Goal: Task Accomplishment & Management: Manage account settings

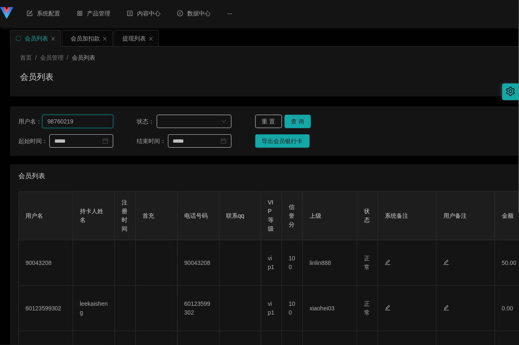
click at [81, 120] on input "98760219" at bounding box center [77, 121] width 71 height 13
drag, startPoint x: 81, startPoint y: 120, endPoint x: -6, endPoint y: 132, distance: 88.6
click at [0, 132] on html "保存配置 重置配置 整体风格设置 主题色 导航设置 内容区域宽度 定宽 固定Header 固定侧边栏 其他设置 色弱模式 多页签模式 隐藏设置抽屉 页面切换动…" at bounding box center [259, 172] width 519 height 345
paste input "chongwahtan"
type input "chongwahtan"
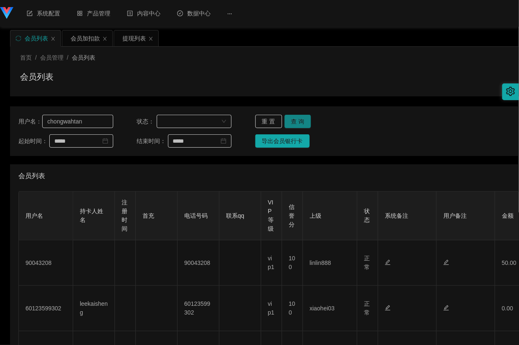
click at [304, 123] on button "查 询" at bounding box center [297, 121] width 27 height 13
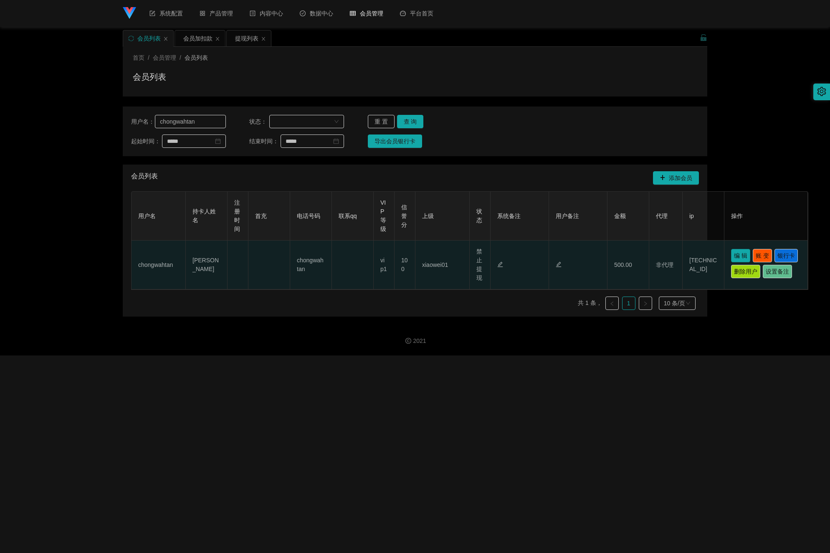
click at [518, 258] on button "编 辑" at bounding box center [740, 255] width 19 height 13
type input "chongwahtan"
type input "Tan chong wah"
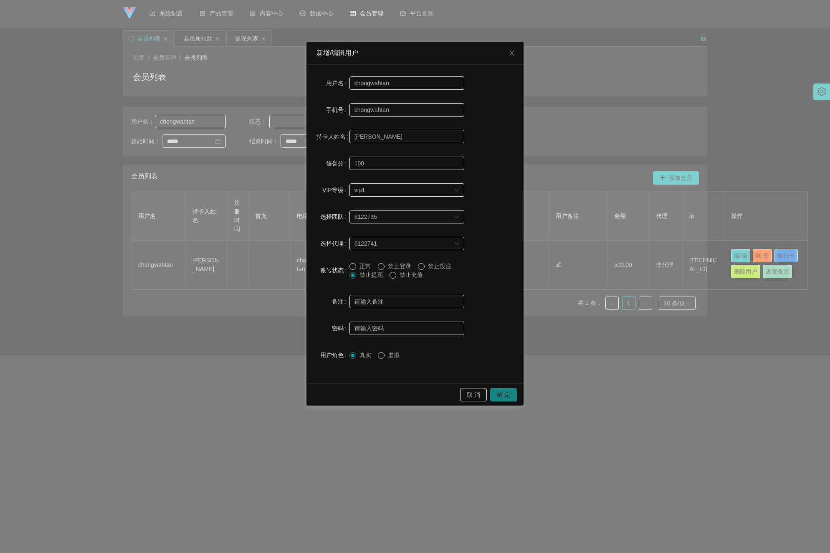
click at [505, 345] on button "确 定" at bounding box center [503, 394] width 27 height 13
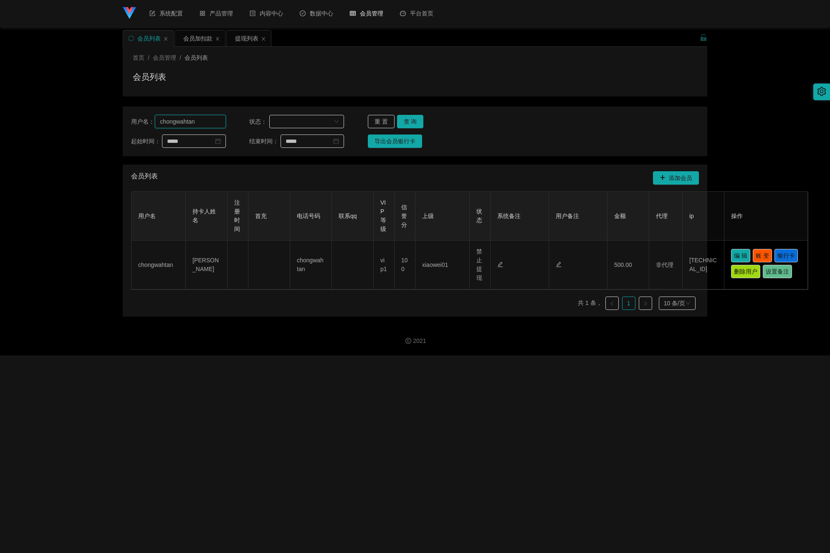
click at [198, 122] on input "chongwahtan" at bounding box center [190, 121] width 71 height 13
click at [195, 122] on input "chongwahtan" at bounding box center [190, 121] width 71 height 13
click at [205, 121] on input "chongwahtan" at bounding box center [190, 121] width 71 height 13
click at [203, 119] on input "chongwahtan" at bounding box center [190, 121] width 71 height 13
click at [191, 117] on input "chongwahtan" at bounding box center [190, 121] width 71 height 13
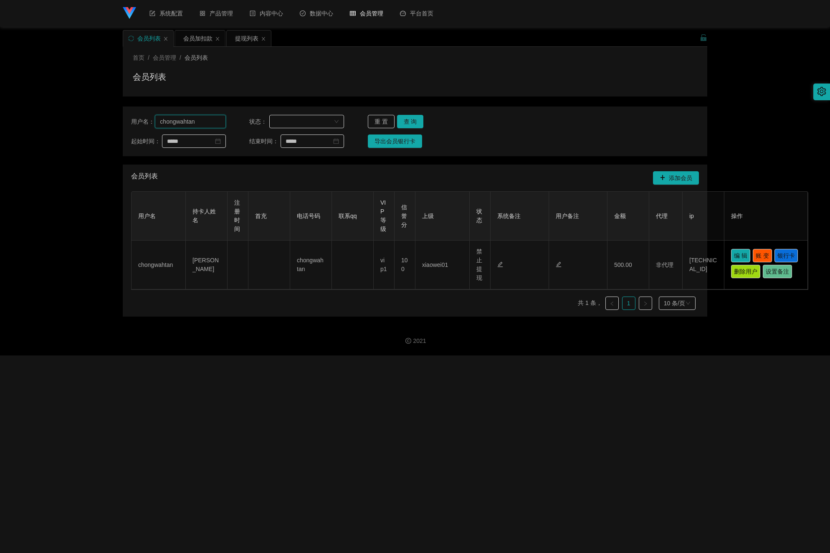
click at [204, 121] on input "chongwahtan" at bounding box center [190, 121] width 71 height 13
click at [197, 127] on input "chongwahtan" at bounding box center [190, 121] width 71 height 13
click at [197, 125] on input "chongwahtan" at bounding box center [190, 121] width 71 height 13
click at [201, 124] on input "chongwahtan" at bounding box center [190, 121] width 71 height 13
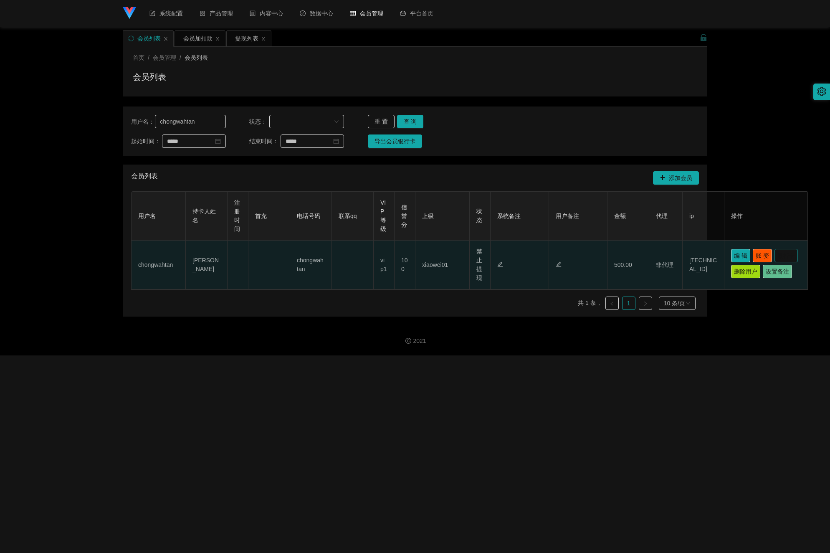
click at [518, 262] on button "银行卡" at bounding box center [786, 255] width 23 height 13
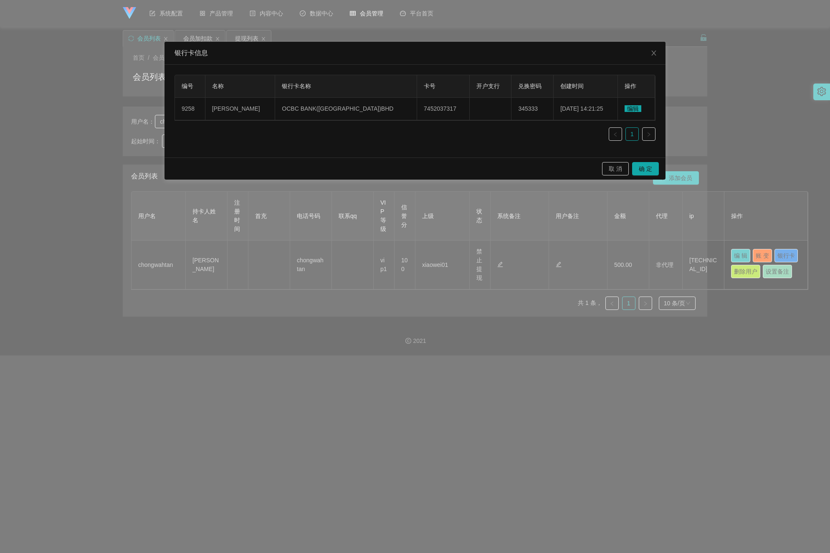
click at [518, 345] on div "银行卡信息 编号 名称 银行卡名称 卡号 开户支行 兑换密码 创建时间 操作 9258 Tan chong wah OCBC BANK(MALAYSIA)BH…" at bounding box center [415, 276] width 830 height 553
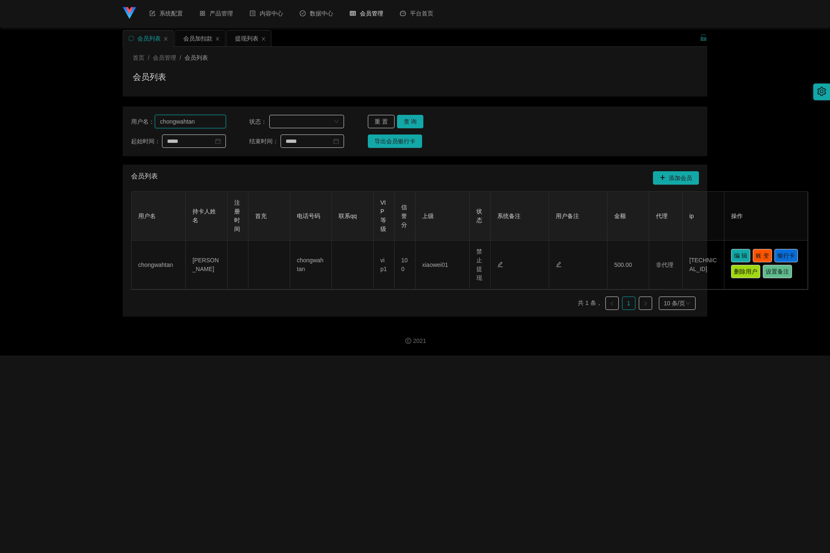
click at [203, 118] on input "chongwahtan" at bounding box center [190, 121] width 71 height 13
click at [200, 119] on input "chongwahtan" at bounding box center [190, 121] width 71 height 13
drag, startPoint x: 197, startPoint y: 121, endPoint x: 154, endPoint y: 129, distance: 44.2
click at [154, 129] on div "用户名： chongwahtan 状态： 重 置 查 询 起始时间： 结束时间： 导出会员银行卡" at bounding box center [415, 132] width 585 height 50
click at [210, 119] on input "chongwahtan" at bounding box center [190, 121] width 71 height 13
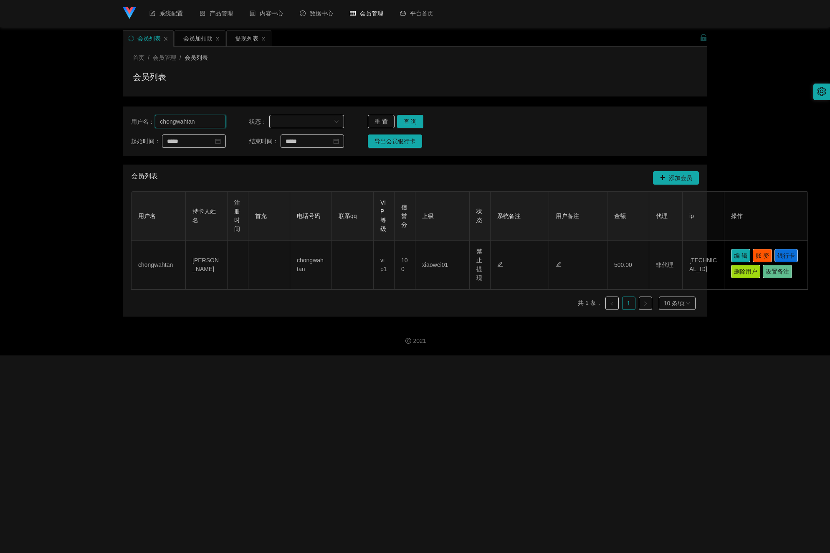
click at [202, 122] on input "chongwahtan" at bounding box center [190, 121] width 71 height 13
type input "c"
paste input "anekoyong"
click at [412, 118] on button "查 询" at bounding box center [410, 121] width 27 height 13
click at [205, 120] on input "anekoyong" at bounding box center [190, 121] width 71 height 13
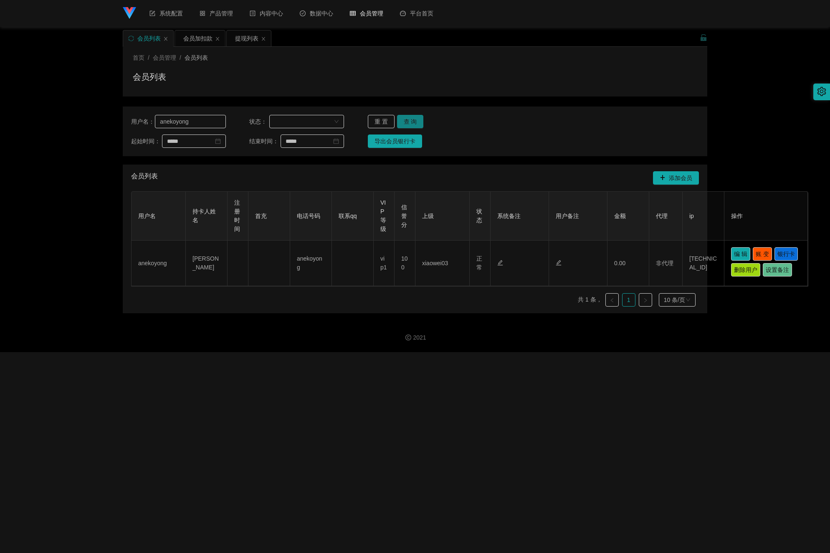
click at [411, 121] on button "查 询" at bounding box center [410, 121] width 27 height 13
click at [412, 118] on button "查 询" at bounding box center [410, 121] width 27 height 13
click at [198, 123] on input "anekoyong" at bounding box center [190, 121] width 71 height 13
paste input "anekoyong"
type input "a"
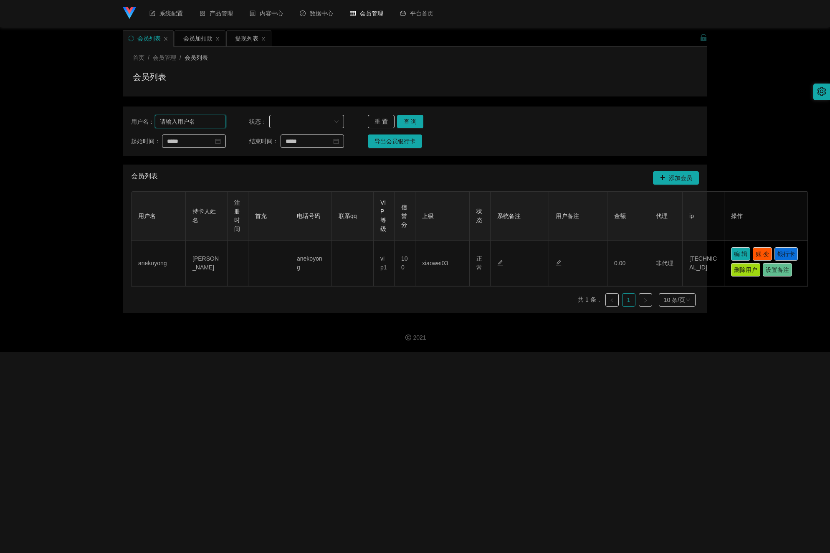
click at [187, 117] on input "text" at bounding box center [190, 121] width 71 height 13
paste input "anekoyong"
type input "anekoyong"
click at [408, 118] on button "查 询" at bounding box center [410, 121] width 27 height 13
click at [195, 119] on input "anekoyong" at bounding box center [190, 121] width 71 height 13
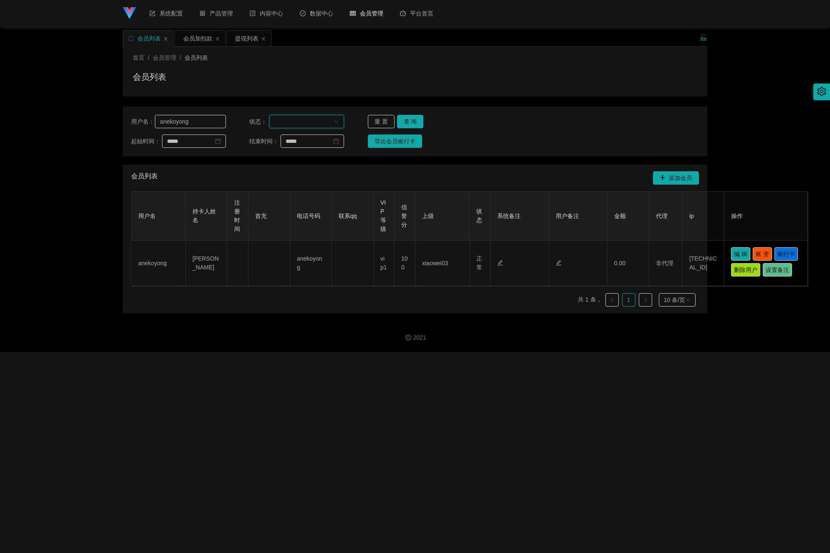
click at [312, 115] on div at bounding box center [306, 121] width 75 height 13
click at [380, 140] on button "导出会员银行卡" at bounding box center [395, 141] width 54 height 13
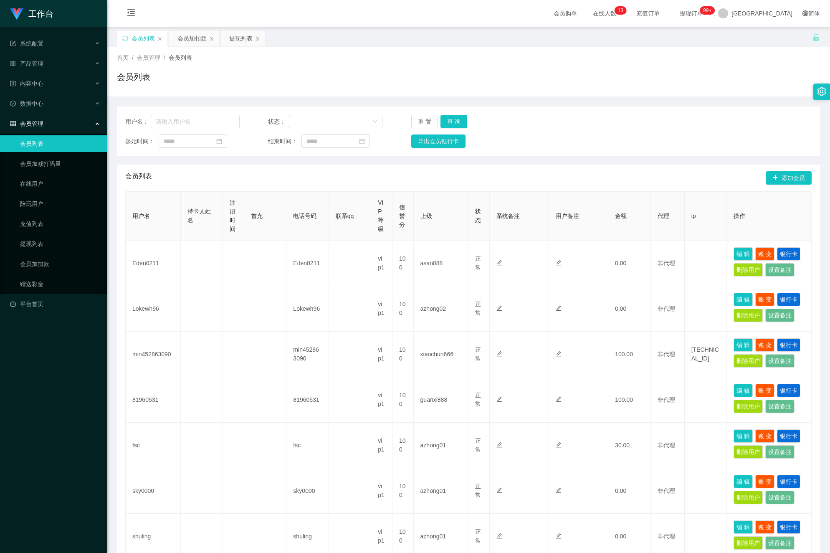
click at [48, 135] on link "会员列表" at bounding box center [60, 143] width 80 height 17
click at [191, 125] on input "text" at bounding box center [195, 121] width 89 height 13
click at [198, 122] on input "text" at bounding box center [195, 121] width 89 height 13
click at [453, 117] on button "查 询" at bounding box center [454, 121] width 27 height 13
click at [48, 135] on link "会员列表" at bounding box center [60, 143] width 80 height 17
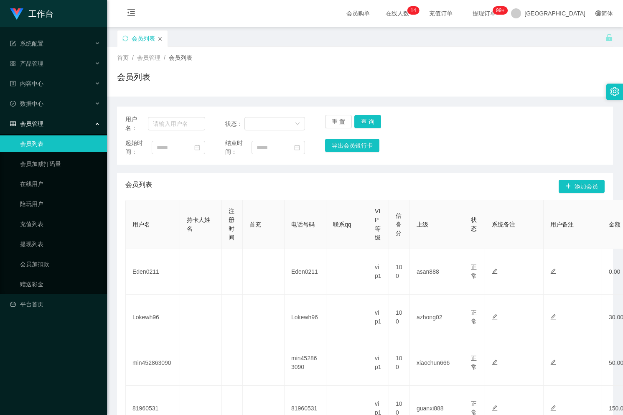
click at [159, 39] on icon "图标: close" at bounding box center [159, 38] width 5 height 5
click at [43, 256] on link "会员加扣款" at bounding box center [60, 264] width 80 height 17
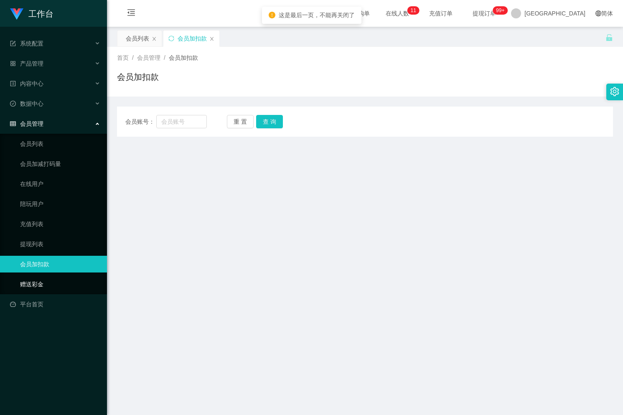
click at [34, 277] on link "赠送彩金" at bounding box center [60, 284] width 80 height 17
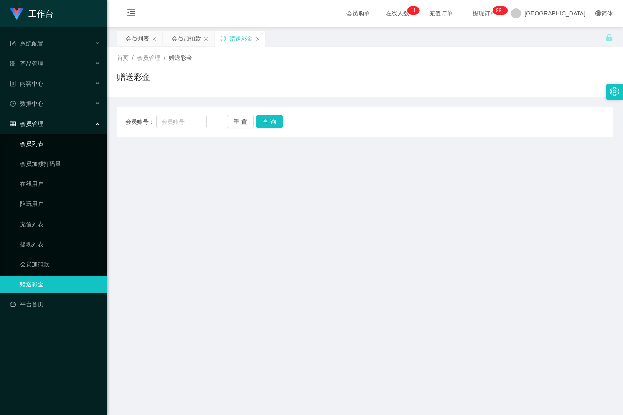
drag, startPoint x: 36, startPoint y: 137, endPoint x: 51, endPoint y: 138, distance: 15.1
click at [36, 135] on link "会员列表" at bounding box center [60, 143] width 80 height 17
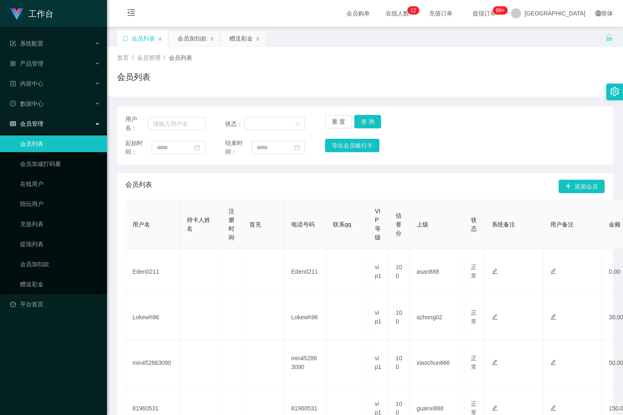
click at [163, 38] on div "会员列表" at bounding box center [142, 38] width 50 height 16
click at [160, 38] on icon "图标: close" at bounding box center [159, 39] width 3 height 4
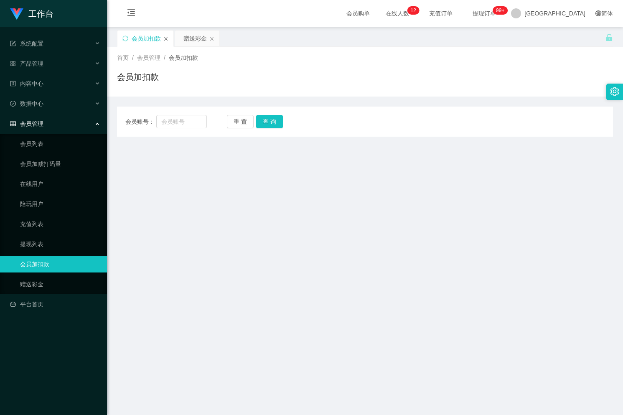
click at [163, 38] on icon "图标: close" at bounding box center [165, 38] width 5 height 5
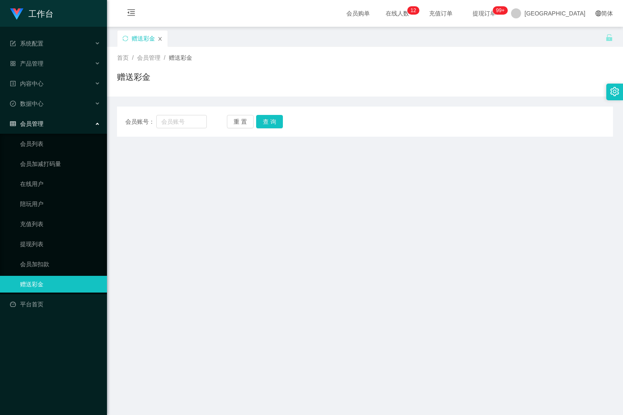
click at [158, 39] on icon "图标: close" at bounding box center [159, 38] width 5 height 5
click at [160, 39] on icon "图标: close" at bounding box center [159, 39] width 3 height 4
click at [160, 36] on icon "图标: close" at bounding box center [159, 38] width 5 height 5
click at [161, 38] on icon "图标: close" at bounding box center [159, 38] width 5 height 5
click at [46, 256] on link "会员加扣款" at bounding box center [60, 264] width 80 height 17
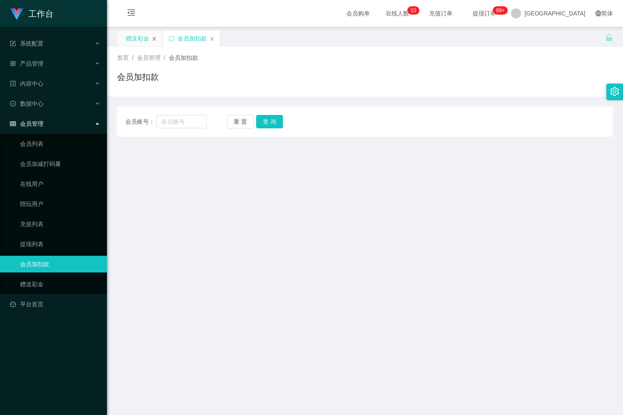
click at [153, 39] on icon "图标: close" at bounding box center [154, 38] width 5 height 5
click at [43, 277] on link "赠送彩金" at bounding box center [60, 284] width 80 height 17
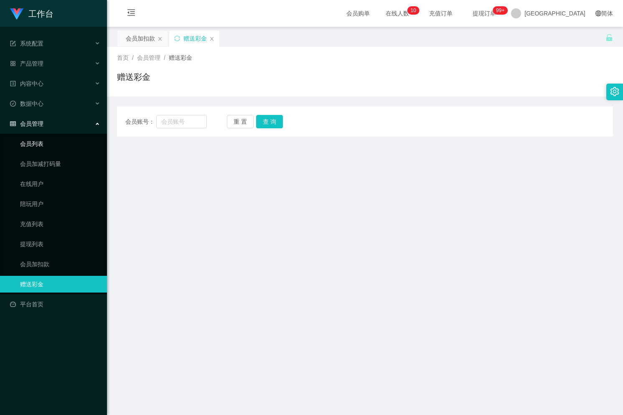
click at [47, 138] on link "会员列表" at bounding box center [60, 143] width 80 height 17
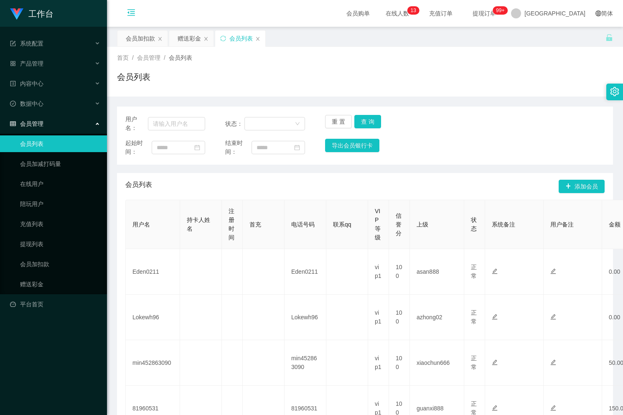
click at [133, 9] on icon "图标: menu-fold" at bounding box center [131, 12] width 8 height 8
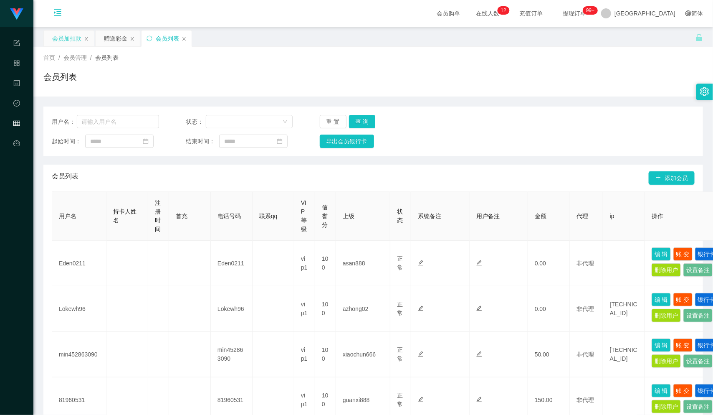
click at [59, 36] on div "会员加扣款" at bounding box center [66, 38] width 29 height 16
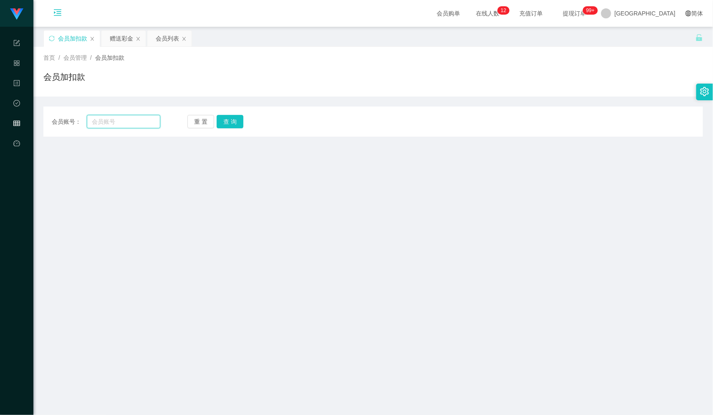
click at [127, 122] on input "text" at bounding box center [124, 121] width 74 height 13
paste input "Carol13"
type input "Carol13"
click at [230, 121] on button "查 询" at bounding box center [230, 121] width 27 height 13
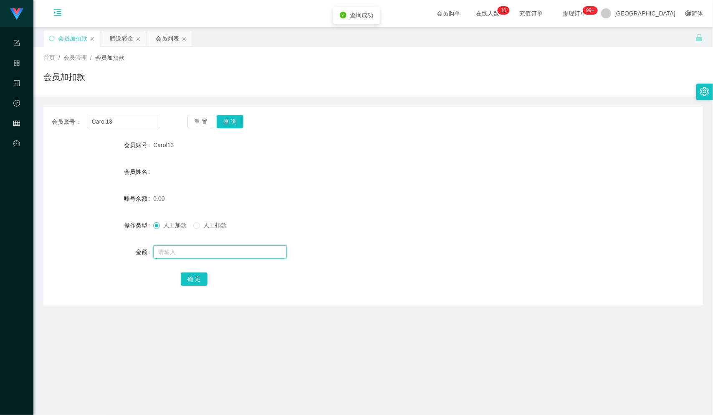
click at [225, 252] on input "text" at bounding box center [220, 251] width 134 height 13
type input "30"
click at [194, 279] on button "确 定" at bounding box center [194, 278] width 27 height 13
click at [126, 120] on input "Carol13" at bounding box center [124, 121] width 74 height 13
click at [169, 36] on div "会员列表" at bounding box center [167, 38] width 23 height 16
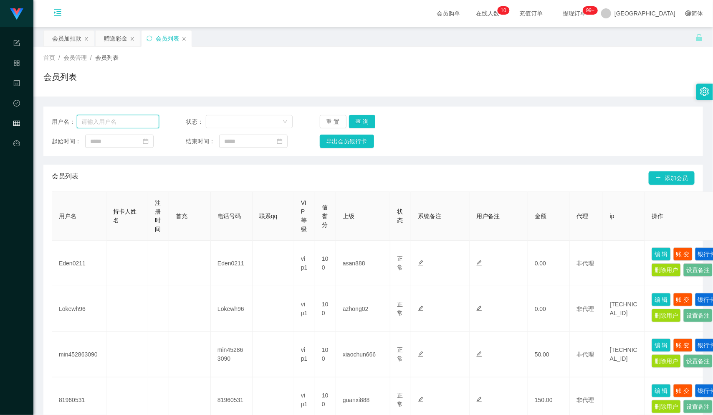
click at [110, 122] on input "text" at bounding box center [118, 121] width 82 height 13
paste input "CHEAHCHOONKIT109876543210"
click at [365, 121] on button "查 询" at bounding box center [362, 121] width 27 height 13
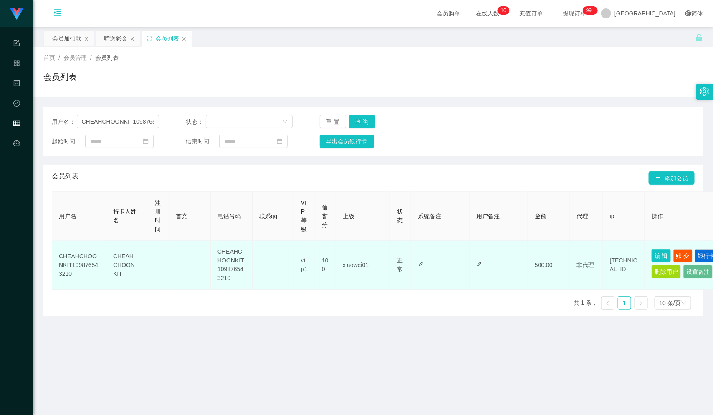
click at [660, 252] on button "编 辑" at bounding box center [661, 255] width 19 height 13
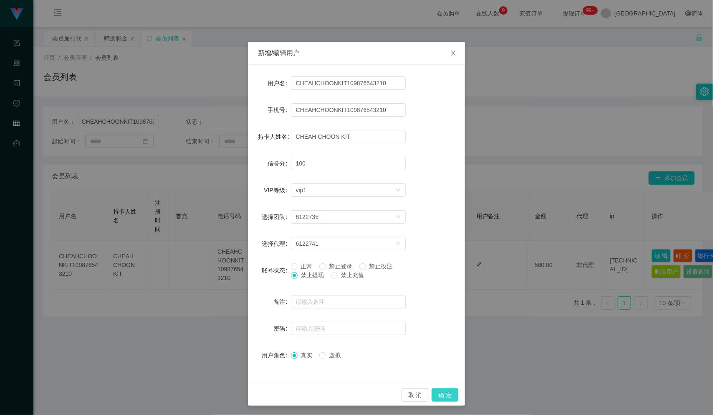
click at [439, 393] on button "确 定" at bounding box center [445, 394] width 27 height 13
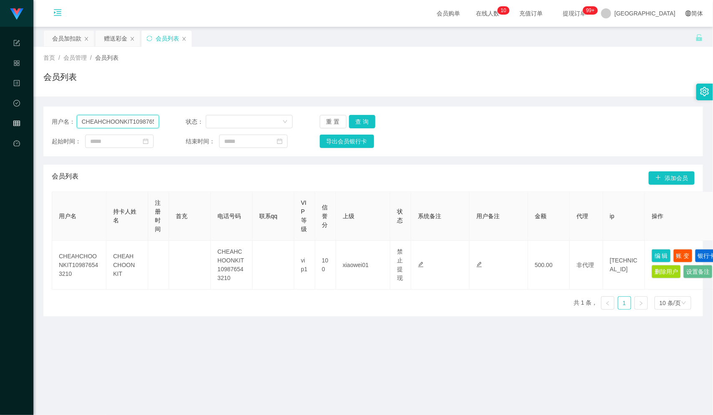
drag, startPoint x: 150, startPoint y: 121, endPoint x: 83, endPoint y: 122, distance: 66.4
click at [83, 122] on input "CHEAHCHOONKIT109876543210" at bounding box center [118, 121] width 82 height 13
type input "543210"
drag, startPoint x: 132, startPoint y: 123, endPoint x: 68, endPoint y: 127, distance: 63.6
click at [68, 127] on div "用户名： 543210" at bounding box center [105, 121] width 107 height 13
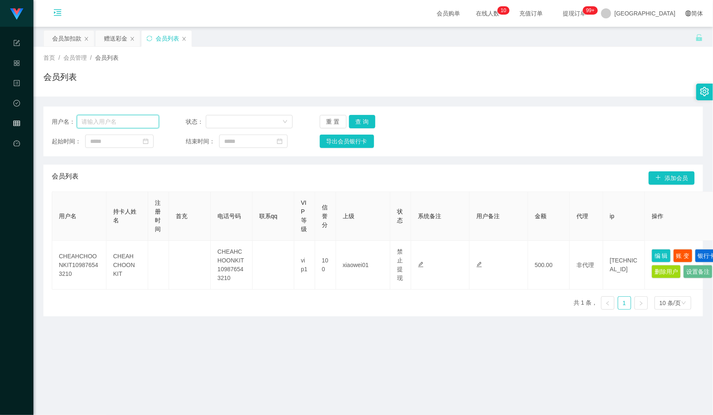
click at [102, 125] on input "text" at bounding box center [118, 121] width 82 height 13
paste input "0165029171"
type input "0165029171"
click at [363, 122] on button "查 询" at bounding box center [362, 121] width 27 height 13
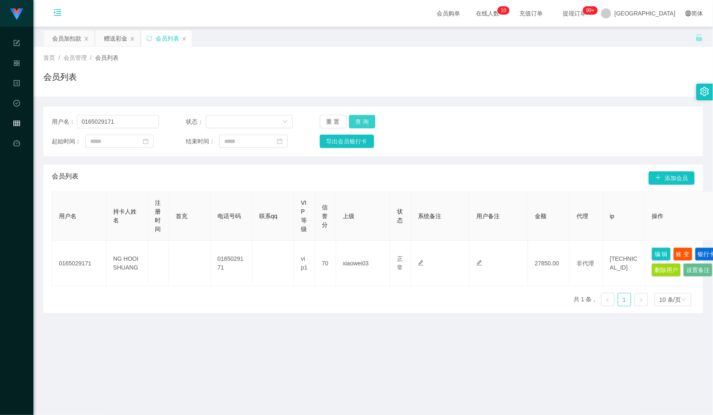
click at [361, 118] on button "查 询" at bounding box center [362, 121] width 27 height 13
click at [363, 116] on button "查 询" at bounding box center [362, 121] width 27 height 13
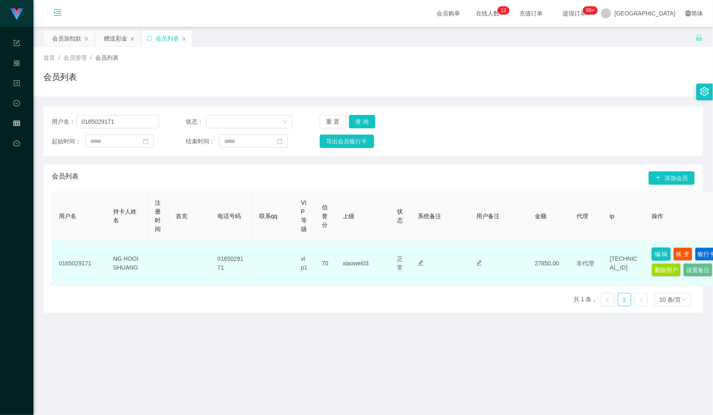
click at [662, 251] on button "编 辑" at bounding box center [661, 253] width 19 height 13
type input "0165029171"
type input "NG HOOI SHUANG"
type input "70"
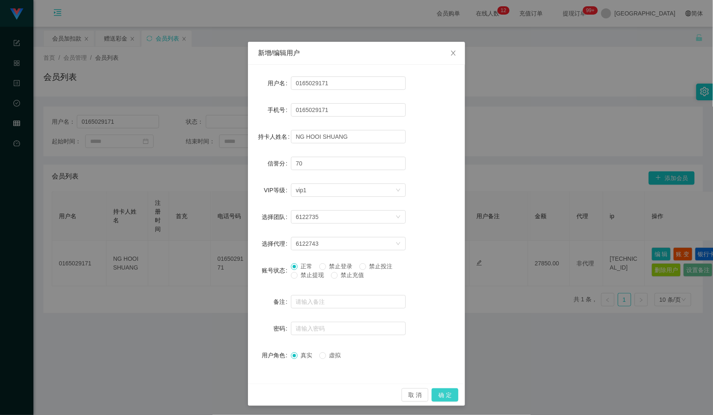
click at [444, 396] on button "确 定" at bounding box center [445, 394] width 27 height 13
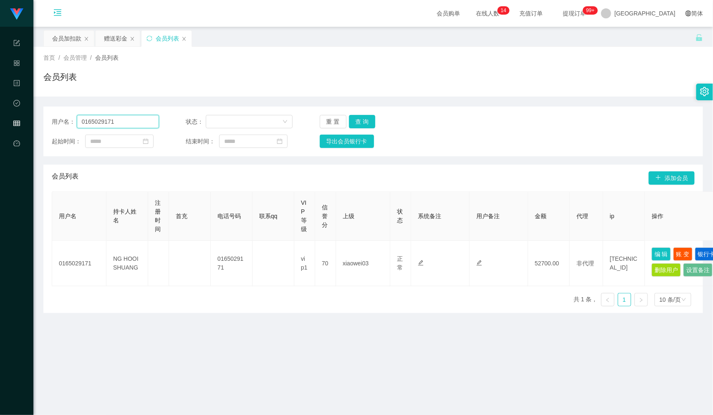
drag, startPoint x: 122, startPoint y: 119, endPoint x: 74, endPoint y: 125, distance: 48.0
click at [69, 123] on div "用户名： 0165029171" at bounding box center [105, 121] width 107 height 13
paste input "asdfg12345"
type input "asdfg12345"
click at [359, 118] on button "查 询" at bounding box center [362, 121] width 27 height 13
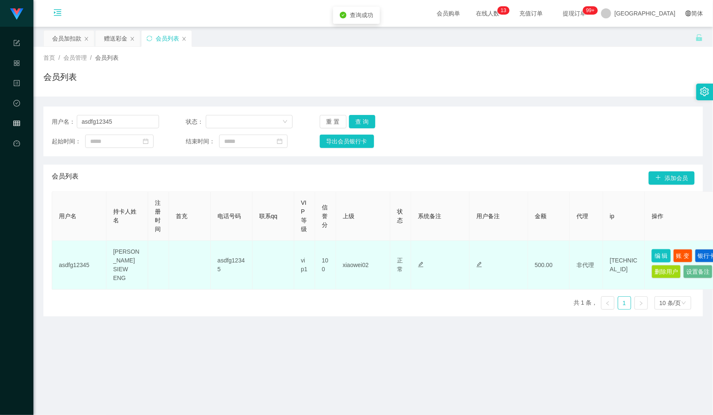
click at [661, 253] on button "编 辑" at bounding box center [661, 255] width 19 height 13
type input "asdfg12345"
type input "[PERSON_NAME] SIEW ENG"
type input "100"
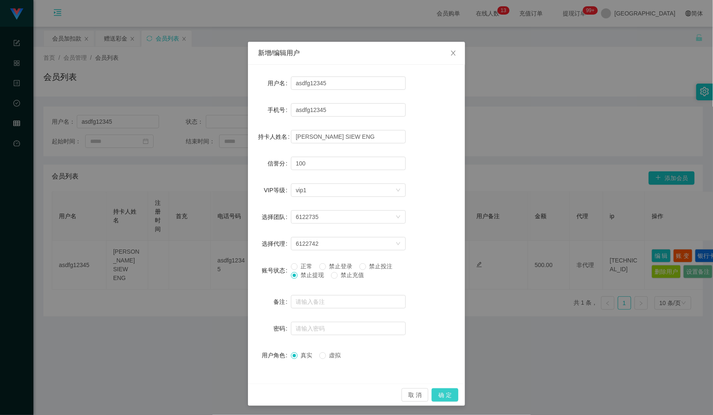
click at [439, 397] on button "确 定" at bounding box center [445, 394] width 27 height 13
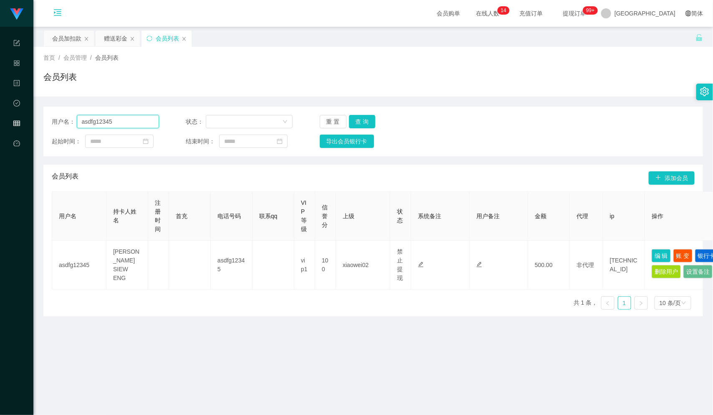
drag, startPoint x: 122, startPoint y: 117, endPoint x: 75, endPoint y: 124, distance: 47.3
click at [75, 124] on div "用户名： asdfg12345" at bounding box center [105, 121] width 107 height 13
paste input "HILUX9191"
type input "HILUX9191"
click at [368, 122] on button "查 询" at bounding box center [362, 121] width 27 height 13
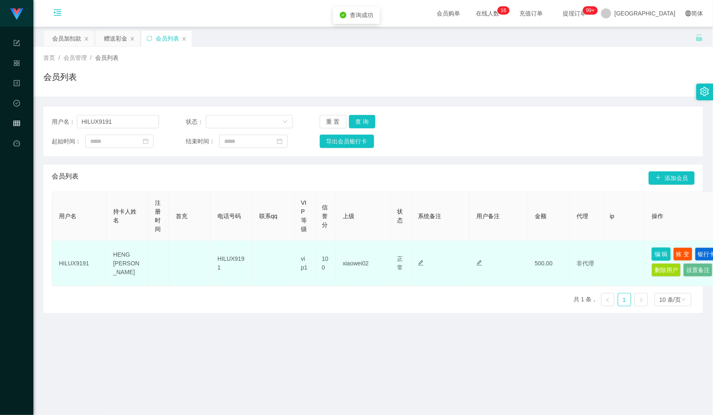
click at [658, 250] on button "编 辑" at bounding box center [661, 253] width 19 height 13
type input "HILUX9191"
type input "HENG [PERSON_NAME]"
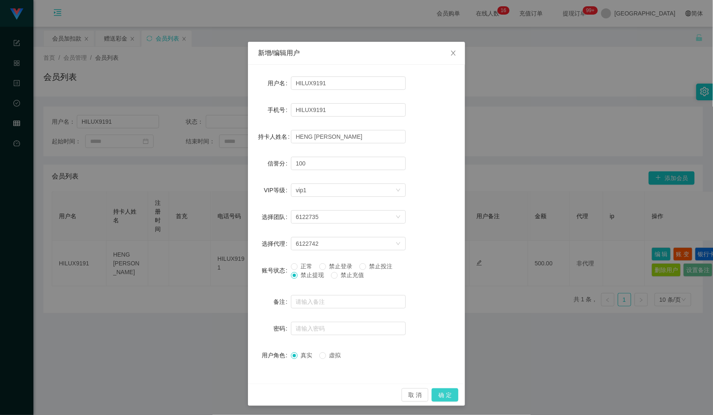
click at [439, 390] on button "确 定" at bounding box center [445, 394] width 27 height 13
